Goal: Find specific page/section: Find specific page/section

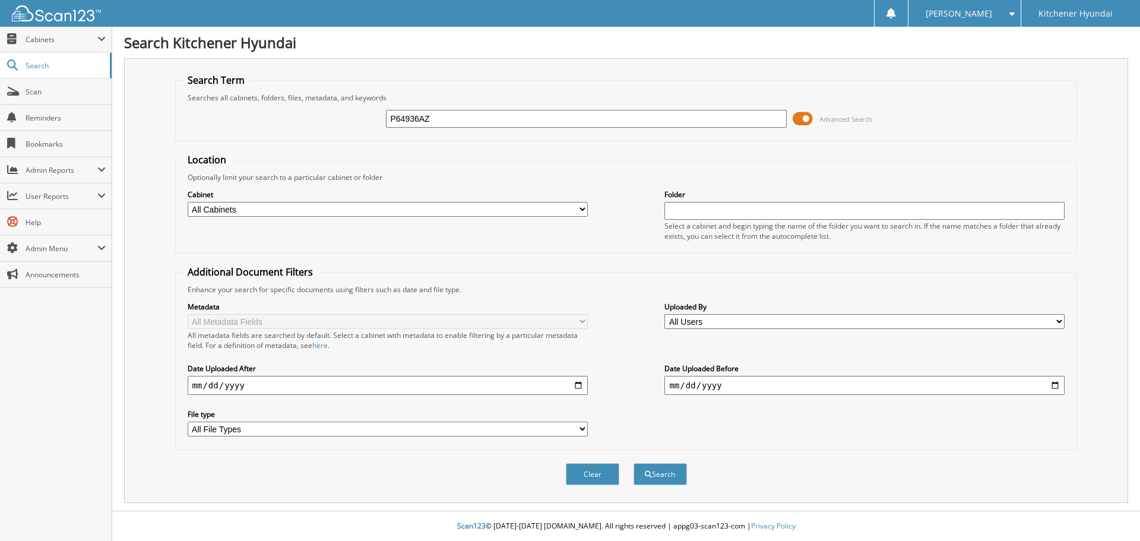
type input "P64936AZ"
click at [633, 463] on button "Search" at bounding box center [659, 474] width 53 height 22
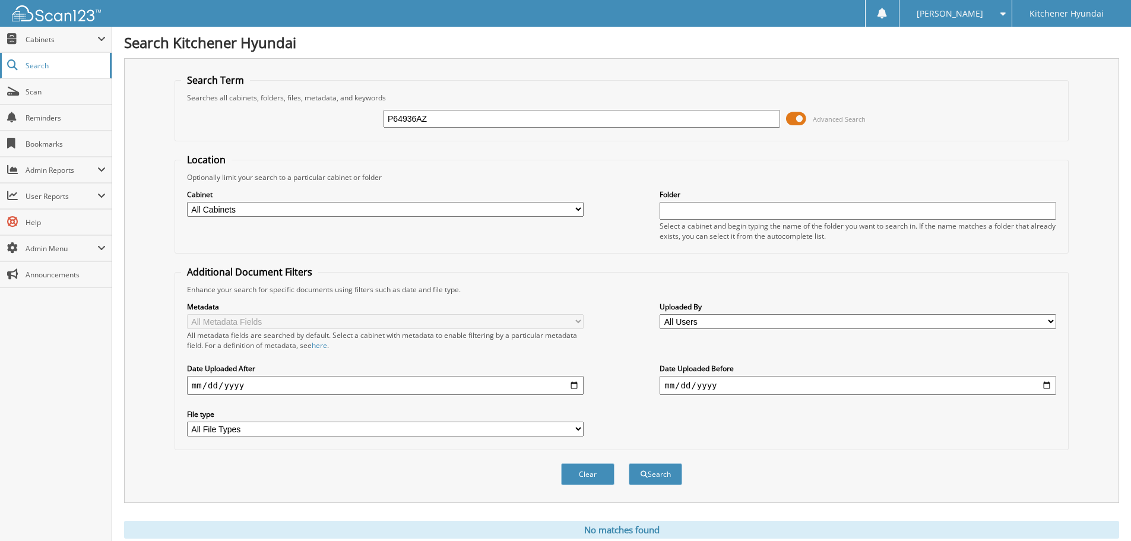
click at [32, 62] on span "Search" at bounding box center [65, 66] width 78 height 10
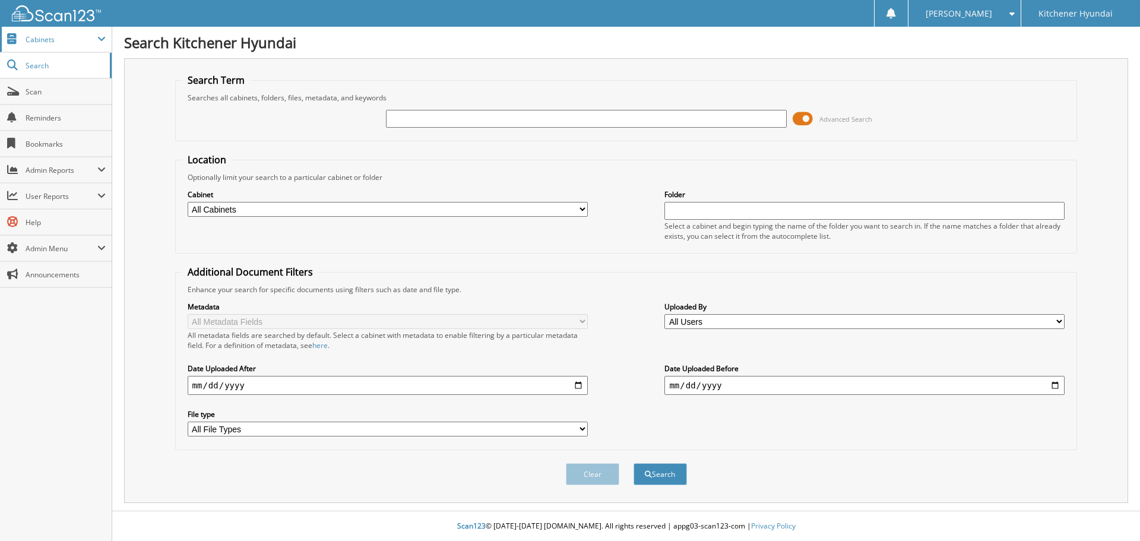
click at [39, 35] on span "Cabinets" at bounding box center [62, 39] width 72 height 10
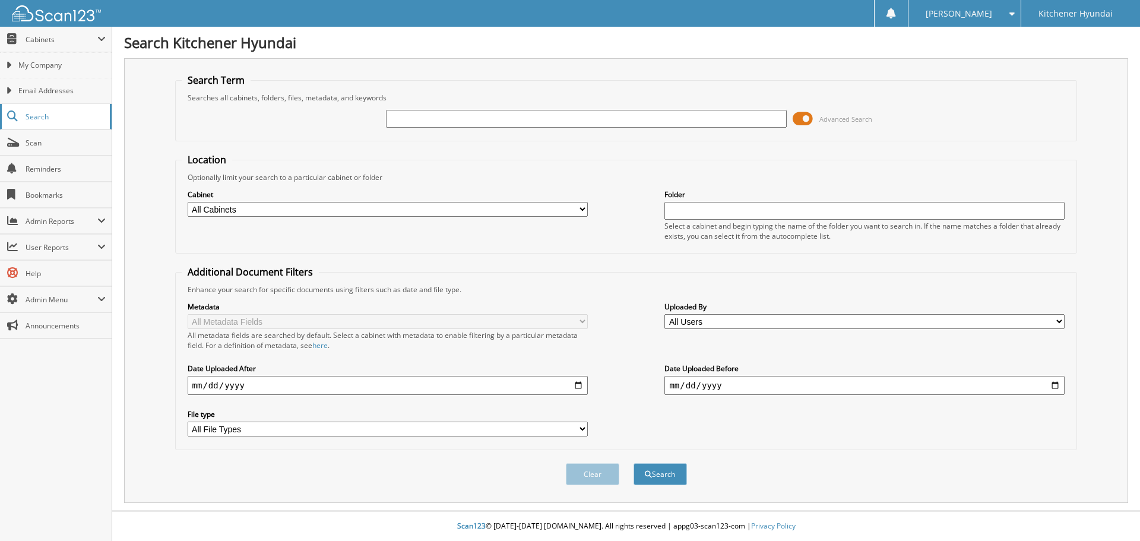
click at [39, 112] on span "Search" at bounding box center [65, 117] width 78 height 10
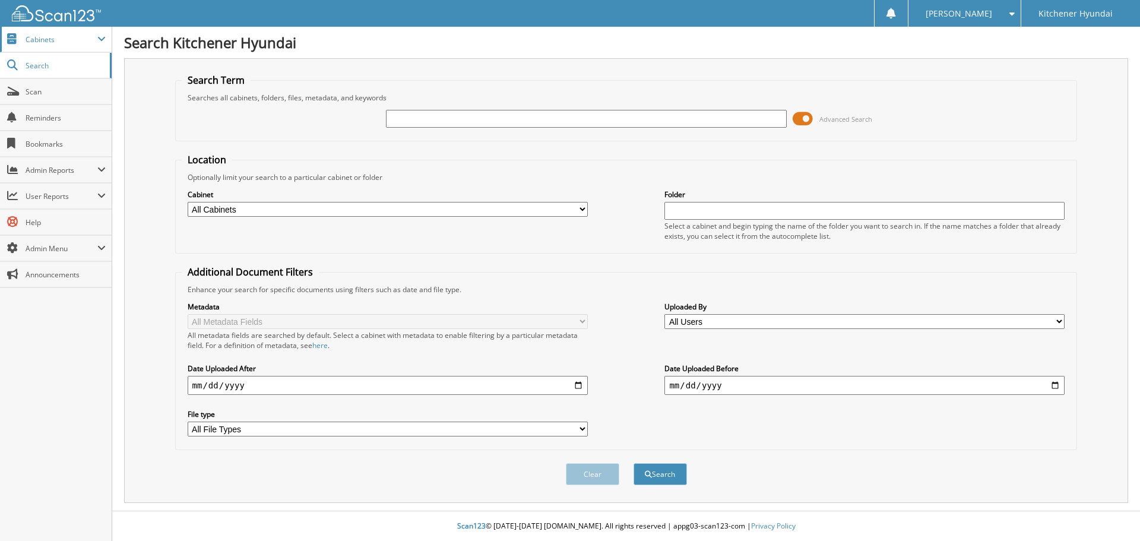
click at [50, 42] on span "Cabinets" at bounding box center [62, 39] width 72 height 10
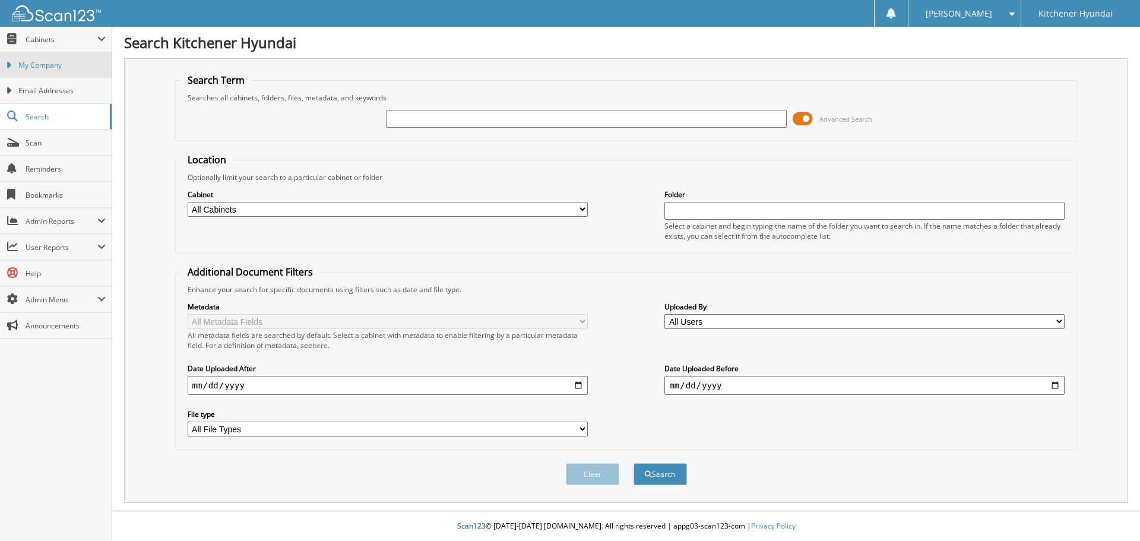
click at [48, 69] on span "My Company" at bounding box center [61, 65] width 87 height 11
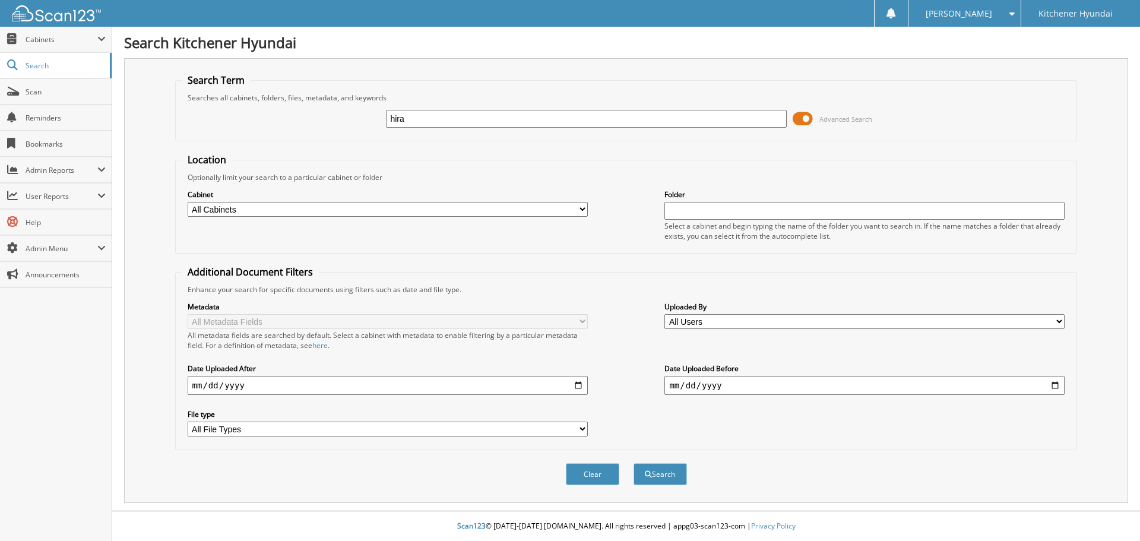
type input "hira"
click at [633, 463] on button "Search" at bounding box center [659, 474] width 53 height 22
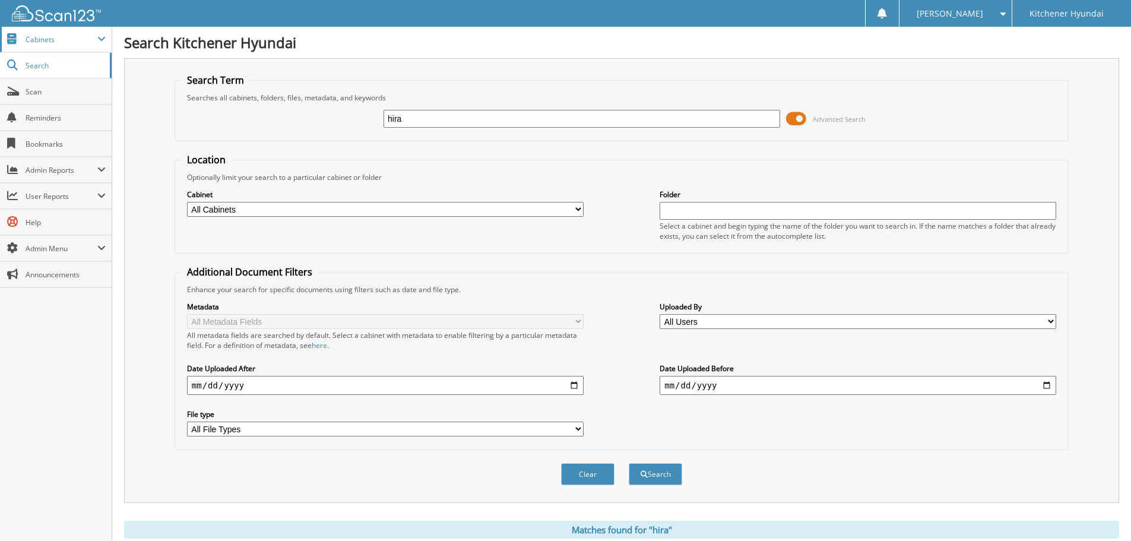
click at [103, 35] on span at bounding box center [101, 38] width 8 height 9
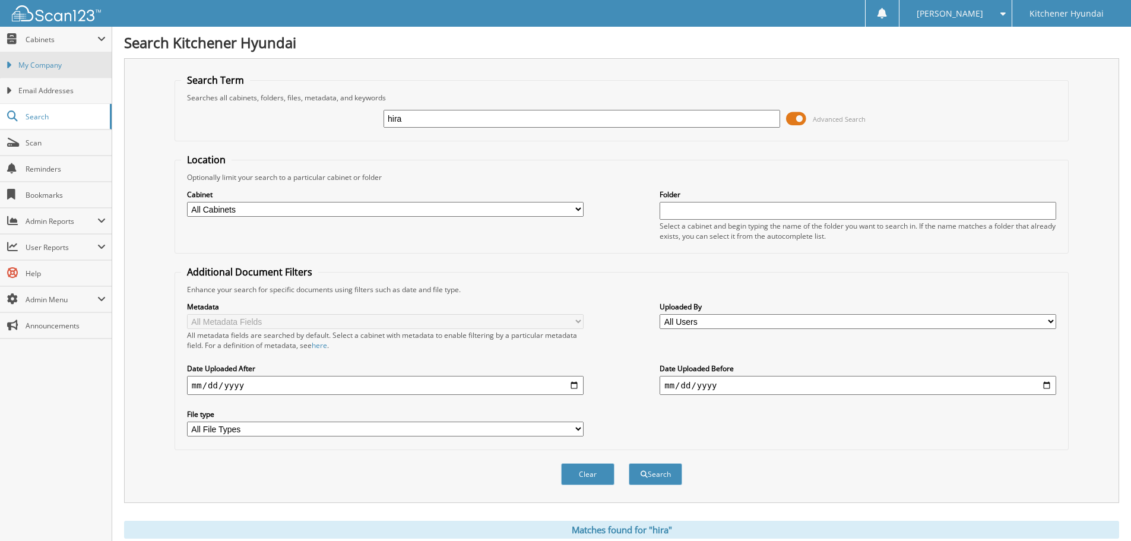
click at [36, 66] on span "My Company" at bounding box center [61, 65] width 87 height 11
